Goal: Task Accomplishment & Management: Use online tool/utility

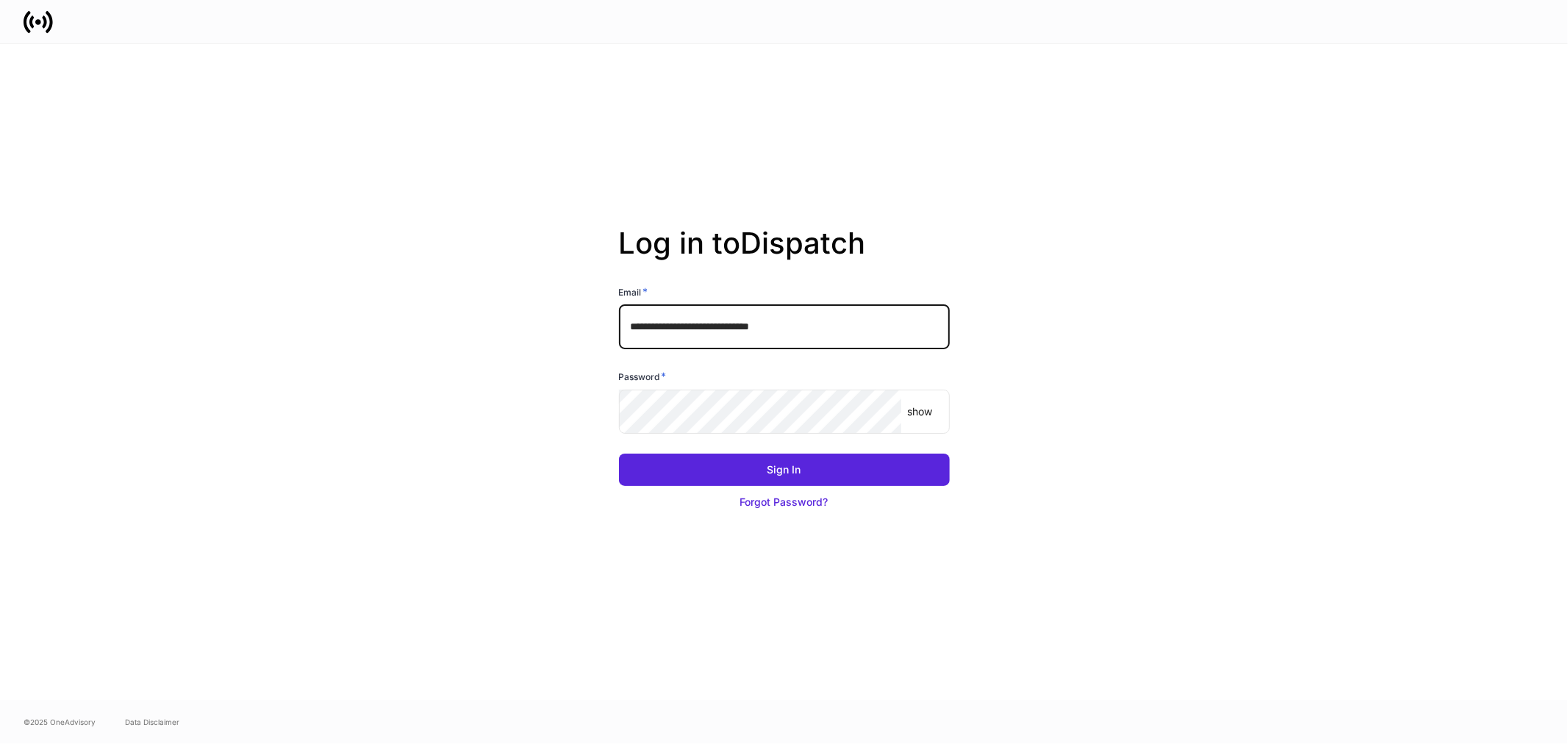
click at [842, 326] on input "**********" at bounding box center [785, 327] width 331 height 44
type input "**********"
click at [773, 466] on div "Sign In" at bounding box center [784, 470] width 34 height 15
